Goal: Transaction & Acquisition: Register for event/course

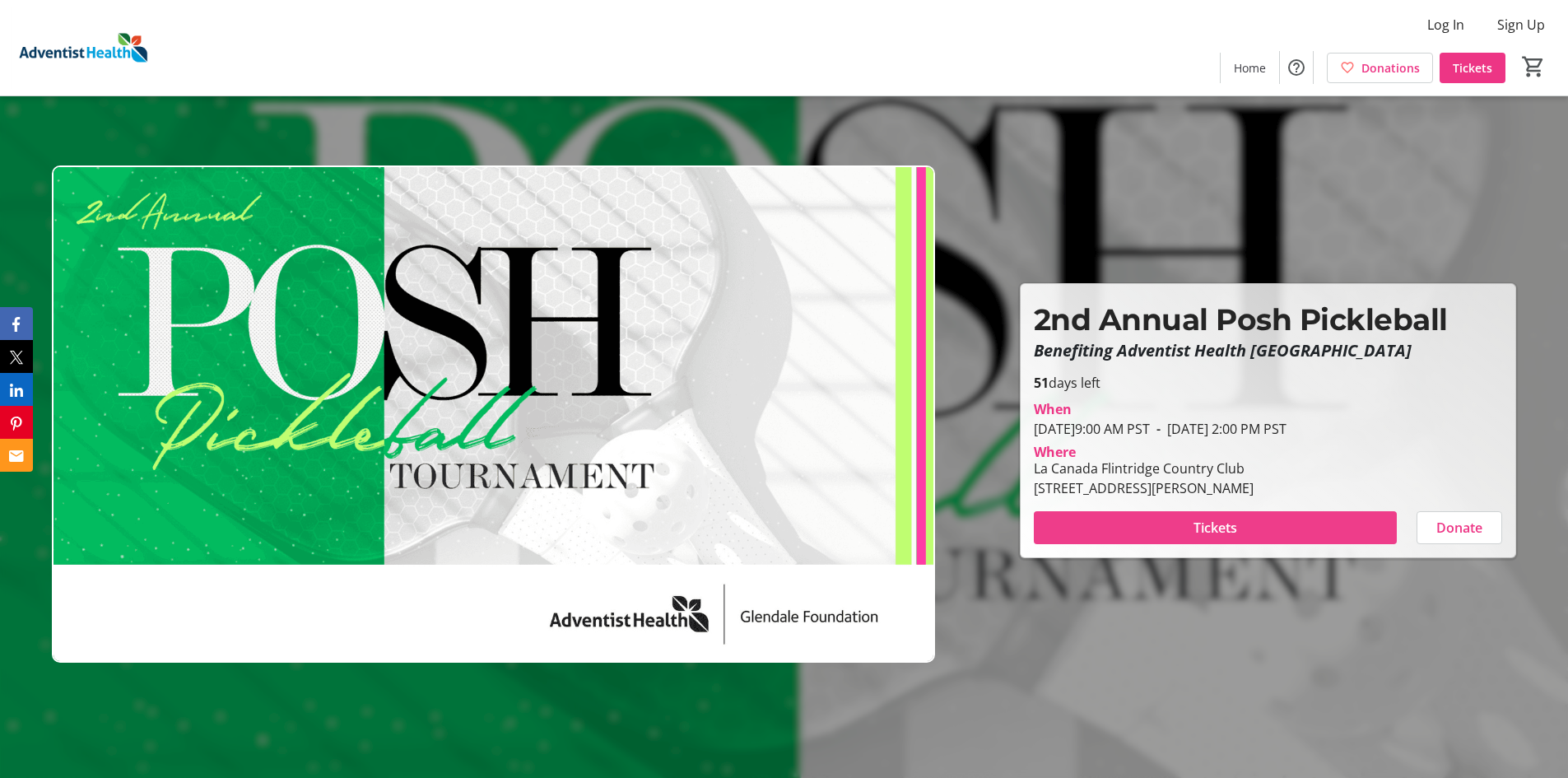
click at [1214, 527] on span "Tickets" at bounding box center [1215, 527] width 43 height 19
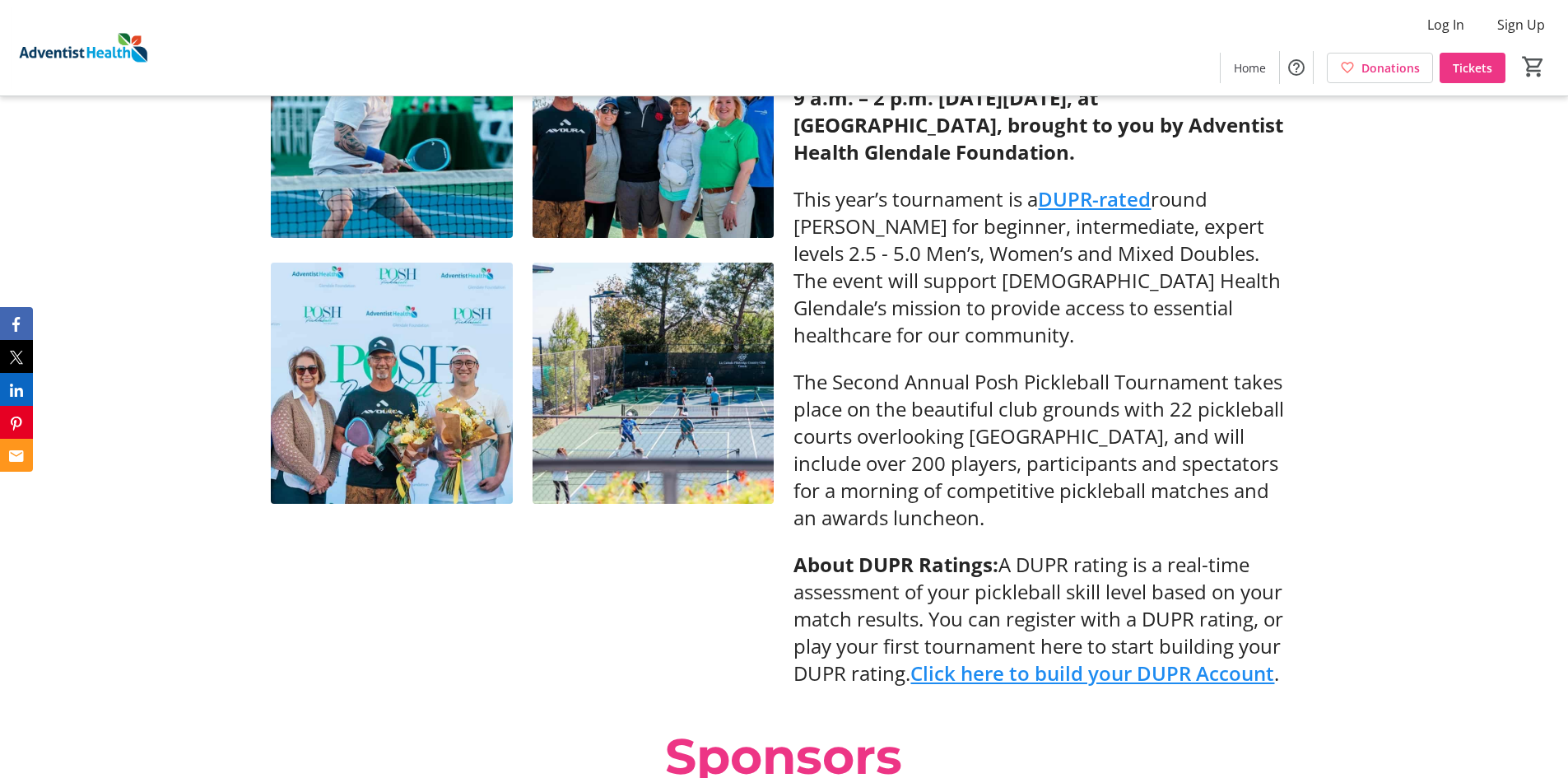
scroll to position [823, 0]
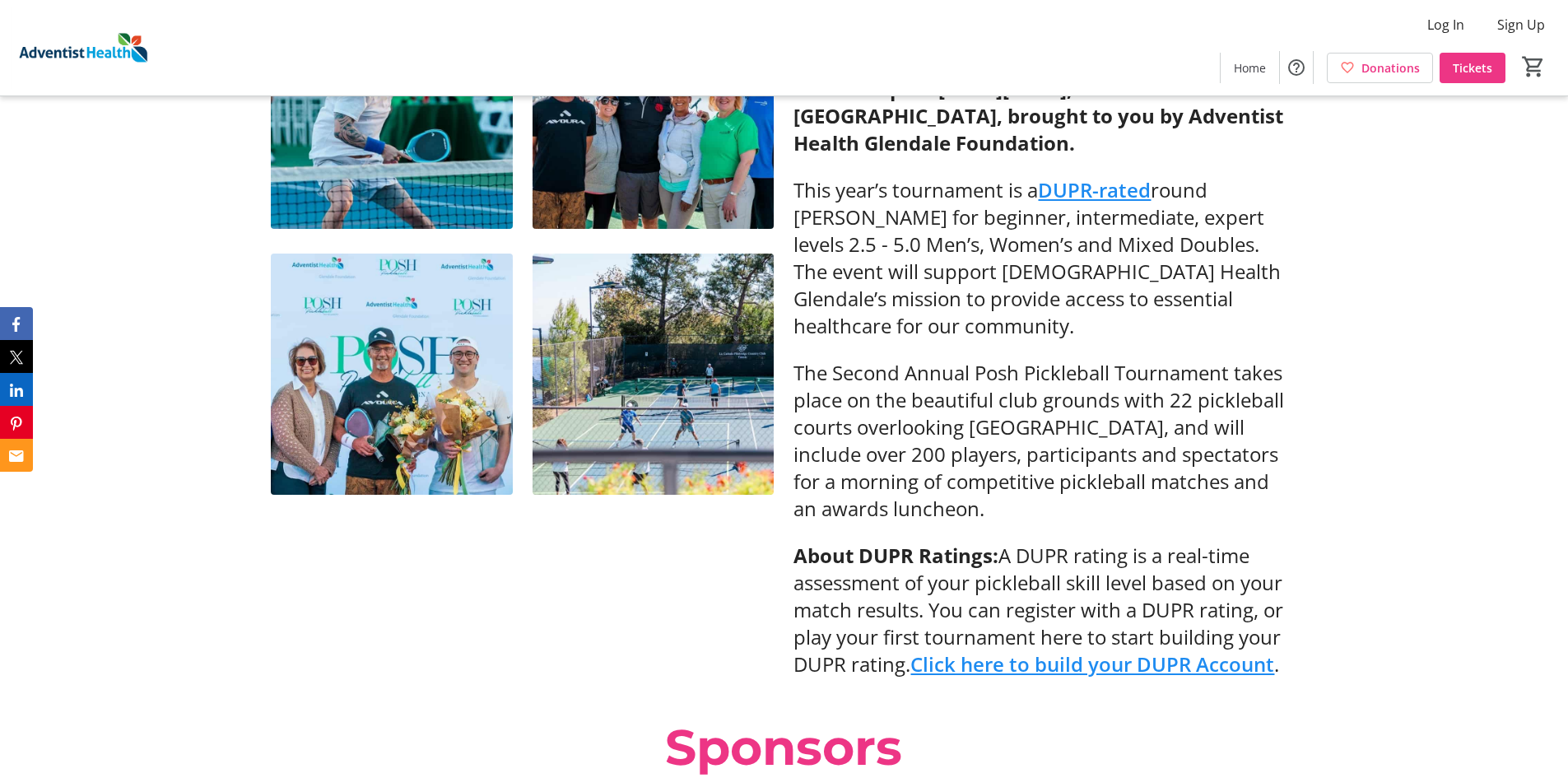
click at [1098, 190] on link "DUPR-rated" at bounding box center [1094, 190] width 113 height 27
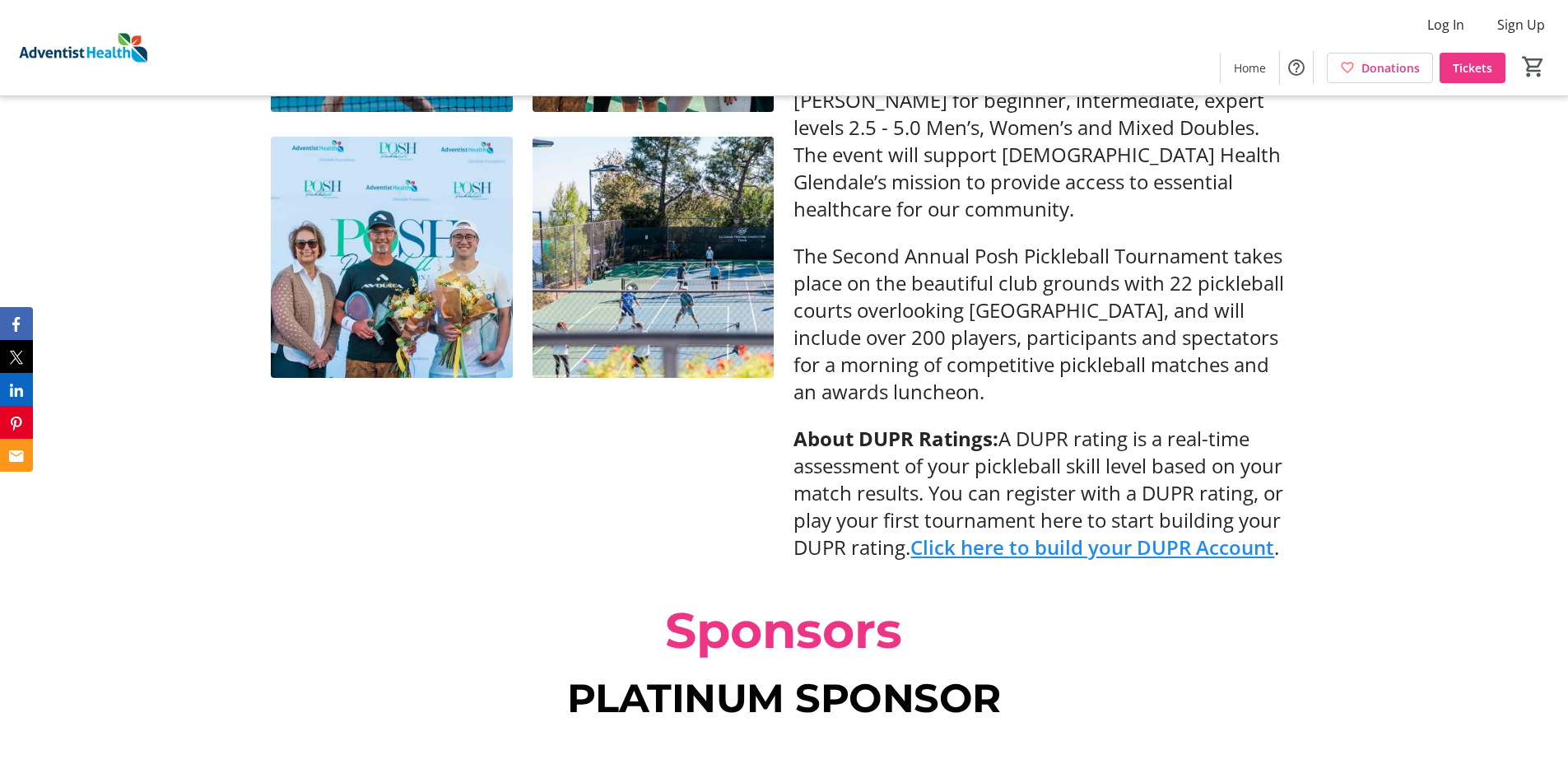
scroll to position [936, 0]
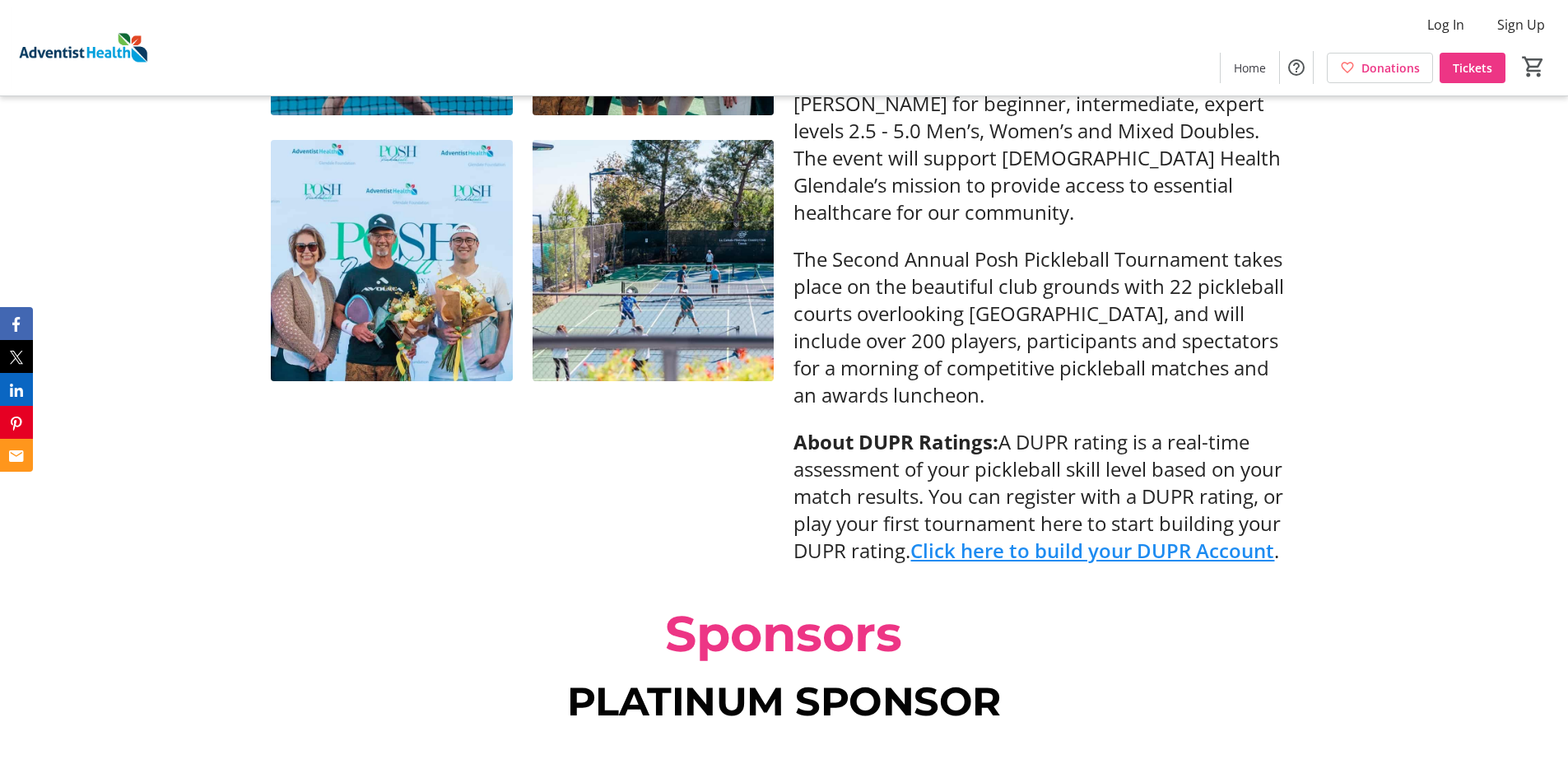
click at [1078, 557] on link "Click here to build your DUPR Account" at bounding box center [1092, 550] width 364 height 27
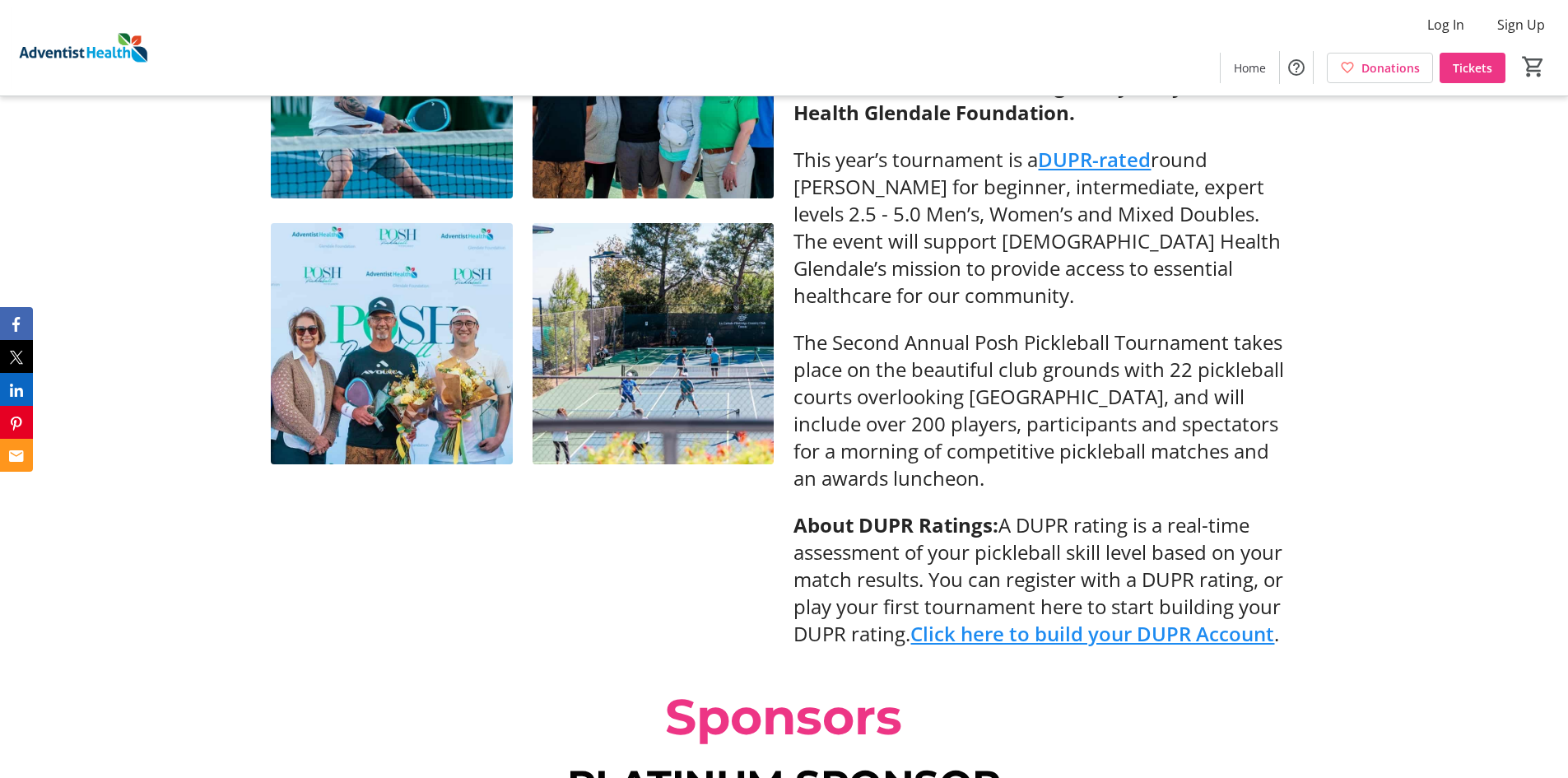
scroll to position [854, 0]
click at [1120, 160] on link "DUPR-rated" at bounding box center [1094, 158] width 113 height 27
click at [1052, 636] on link "Click here to build your DUPR Account" at bounding box center [1092, 632] width 364 height 27
click at [1070, 637] on link "Click here to build your DUPR Account" at bounding box center [1092, 632] width 364 height 27
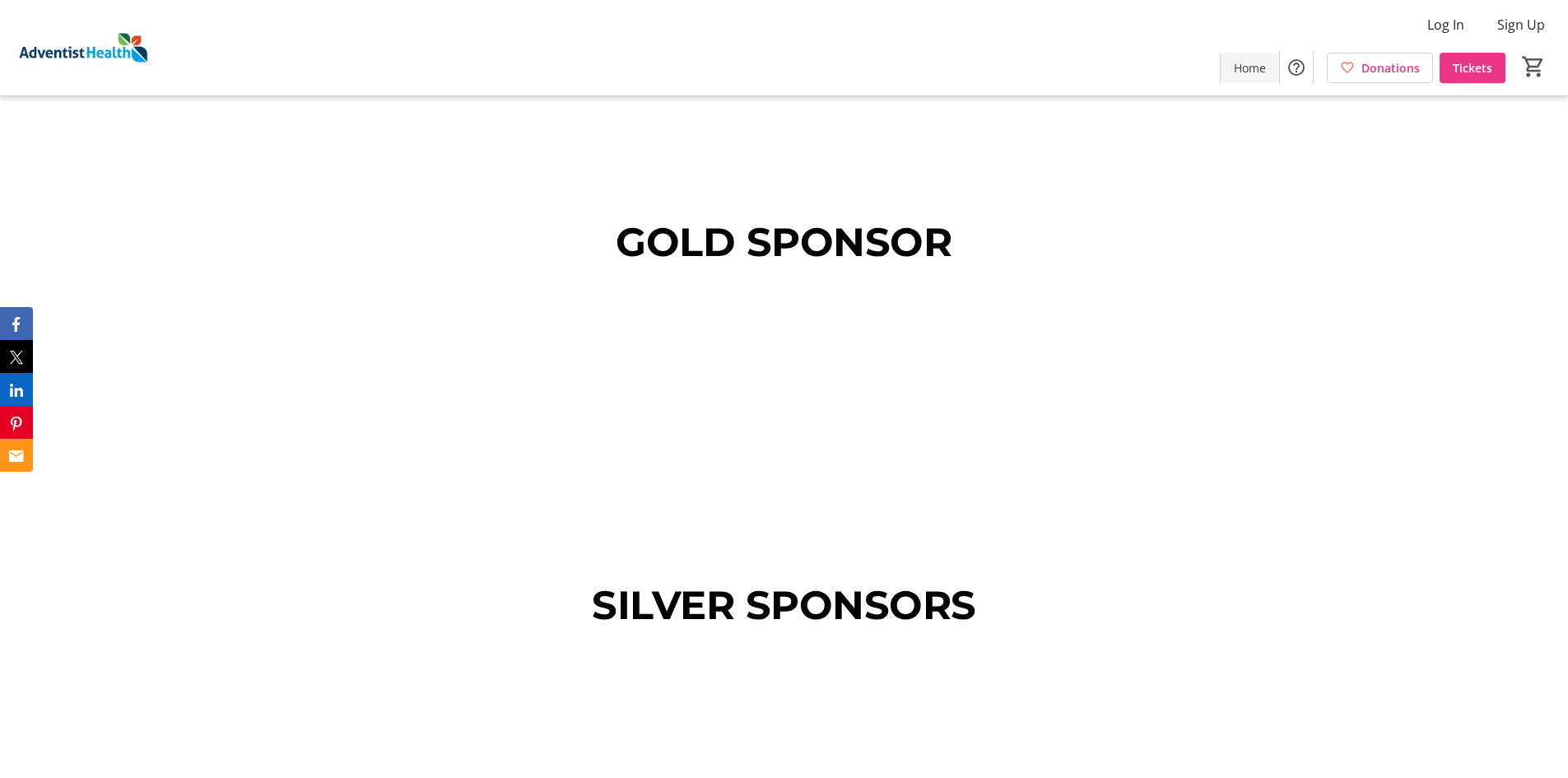
scroll to position [1842, 0]
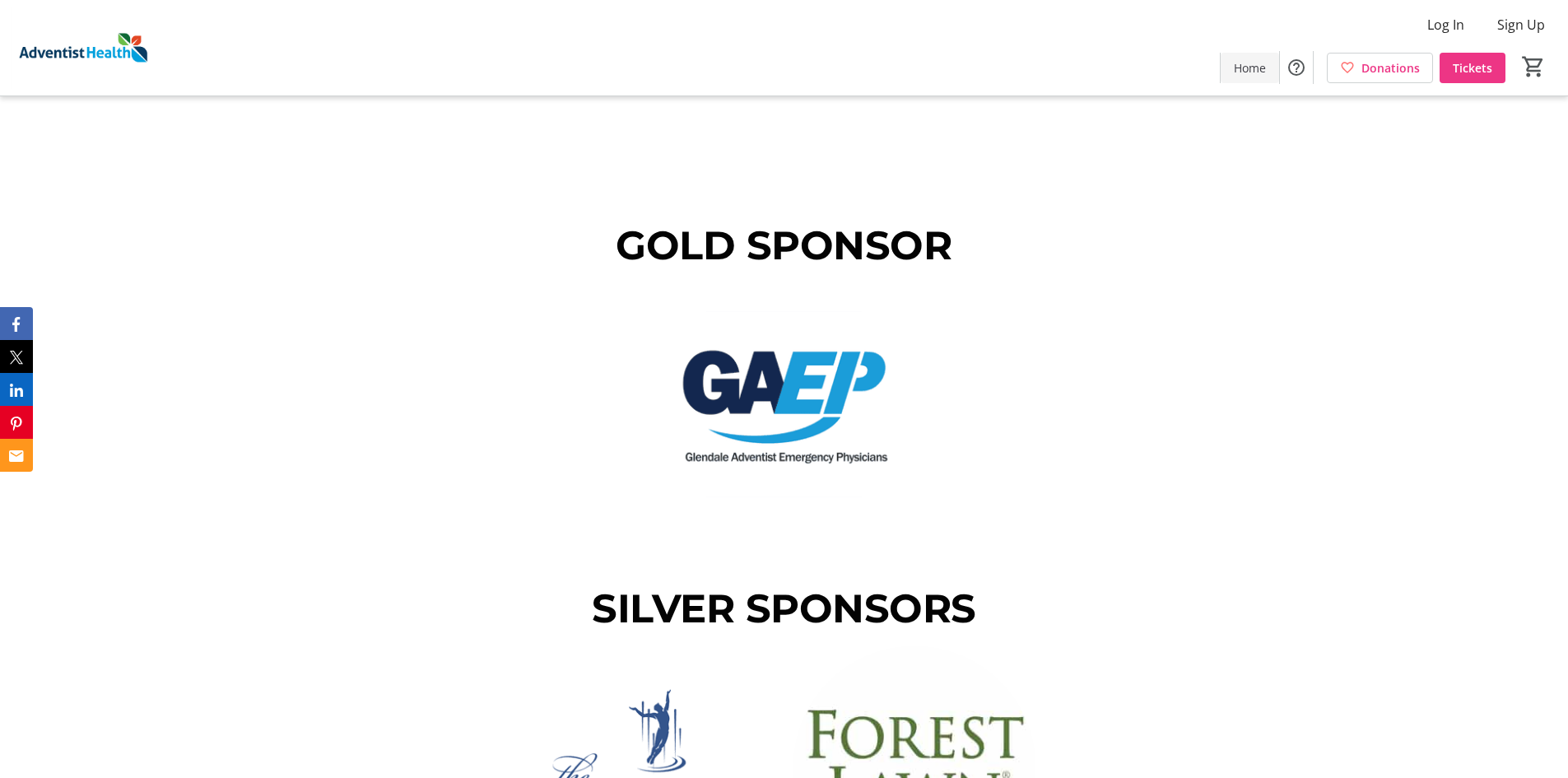
click at [1254, 75] on span "Home" at bounding box center [1250, 68] width 32 height 17
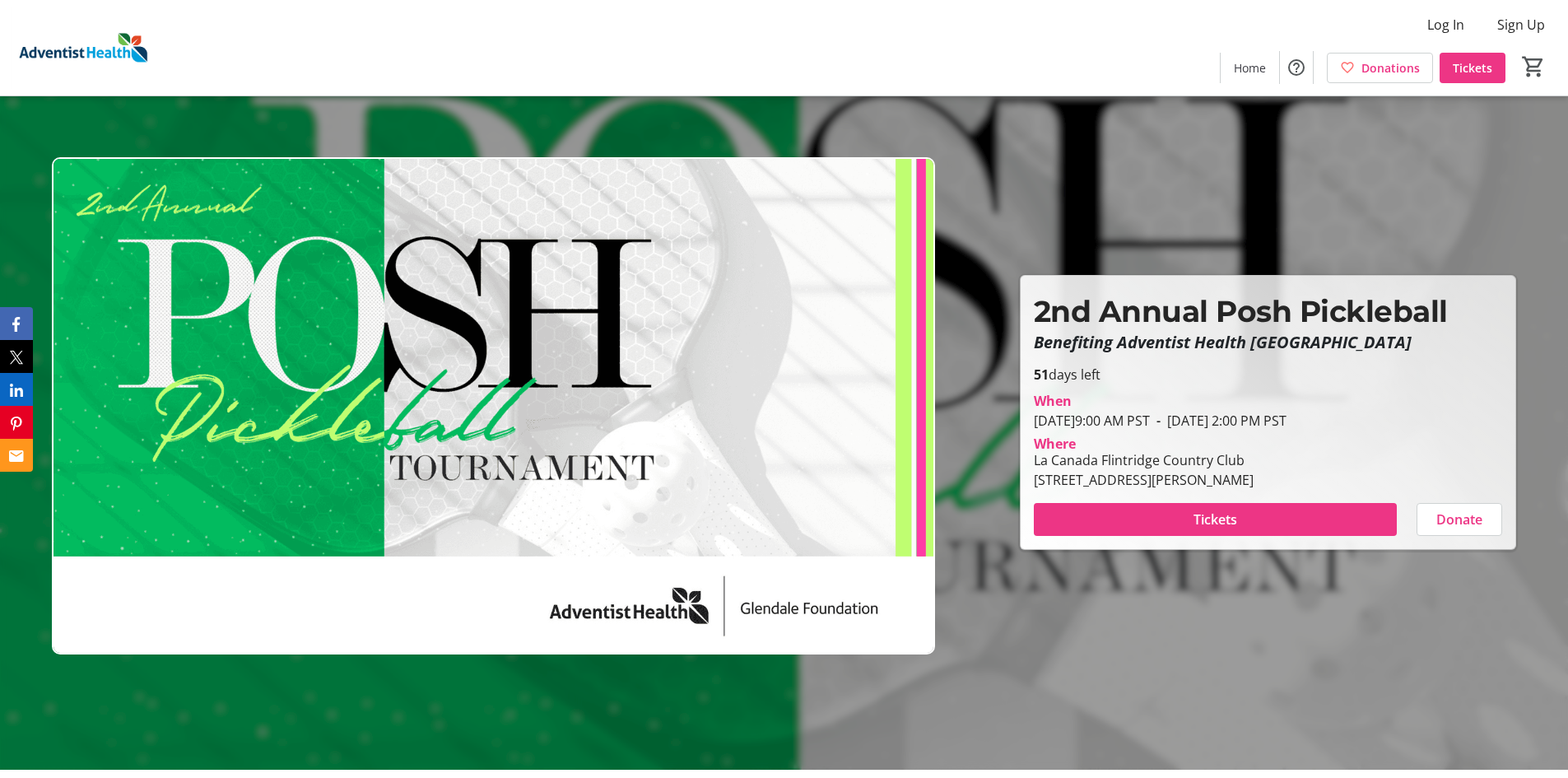
scroll to position [0, 0]
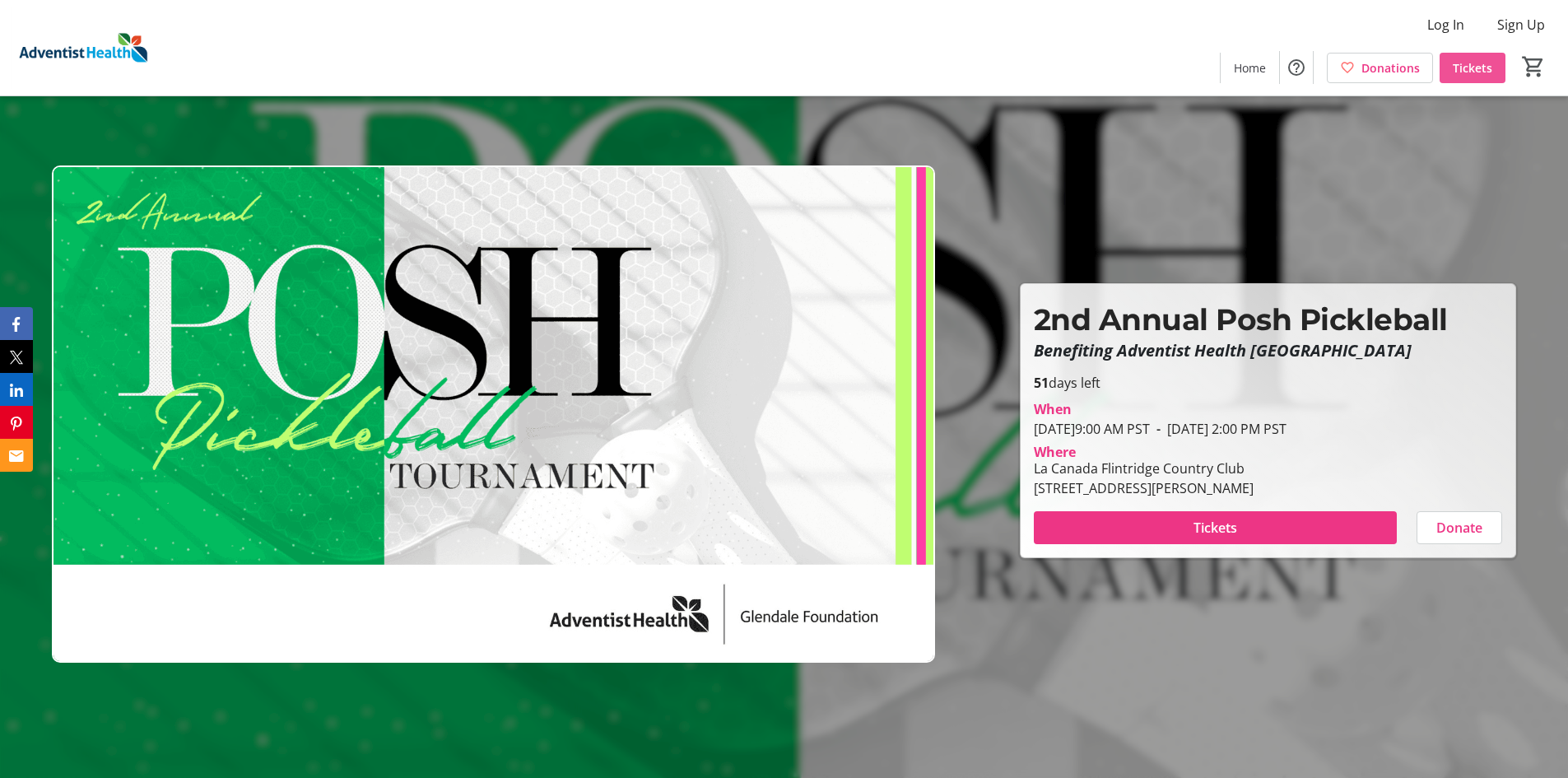
click at [1479, 72] on span "Tickets" at bounding box center [1472, 68] width 40 height 17
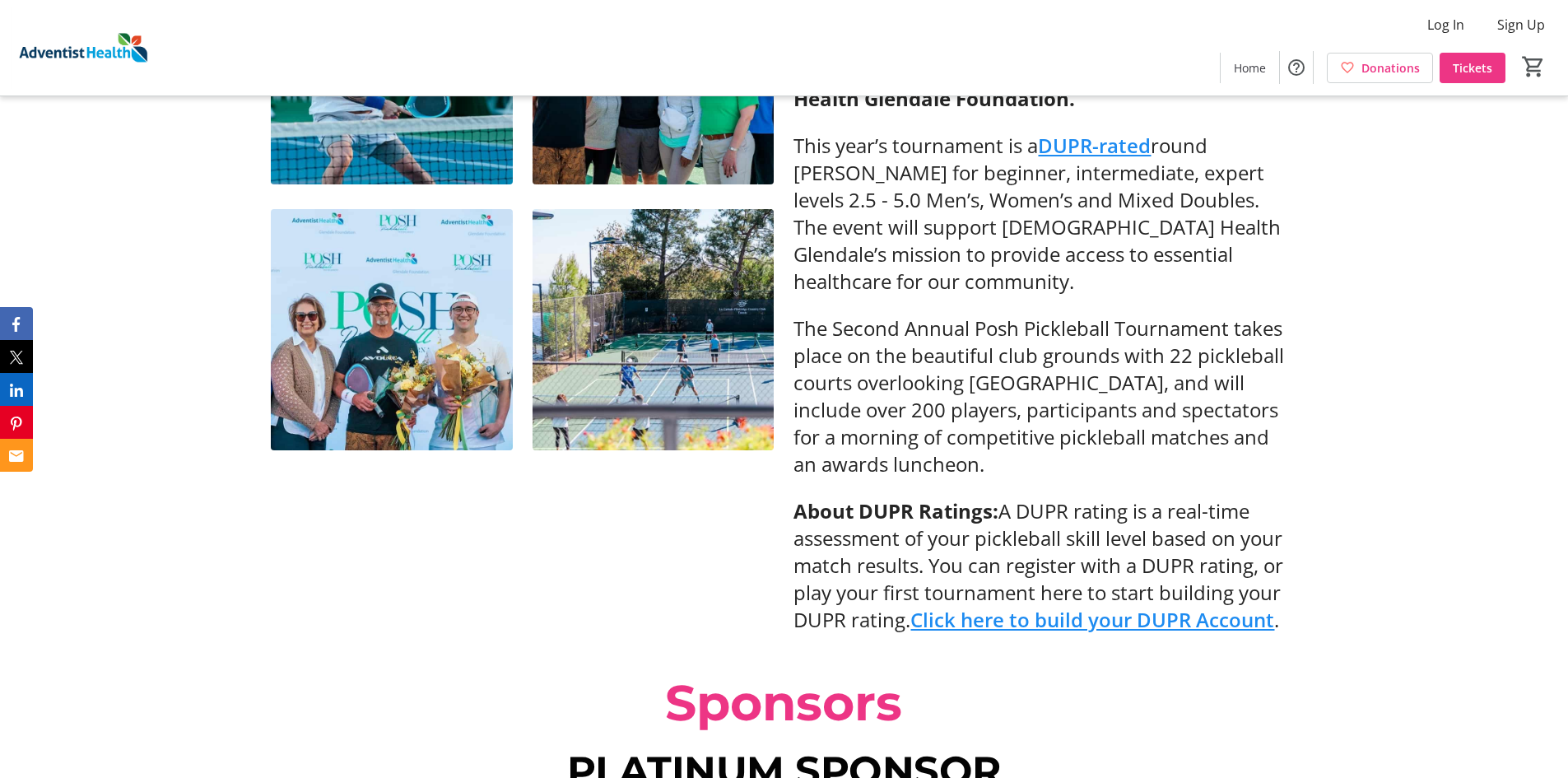
scroll to position [854, 0]
